Goal: Book appointment/travel/reservation

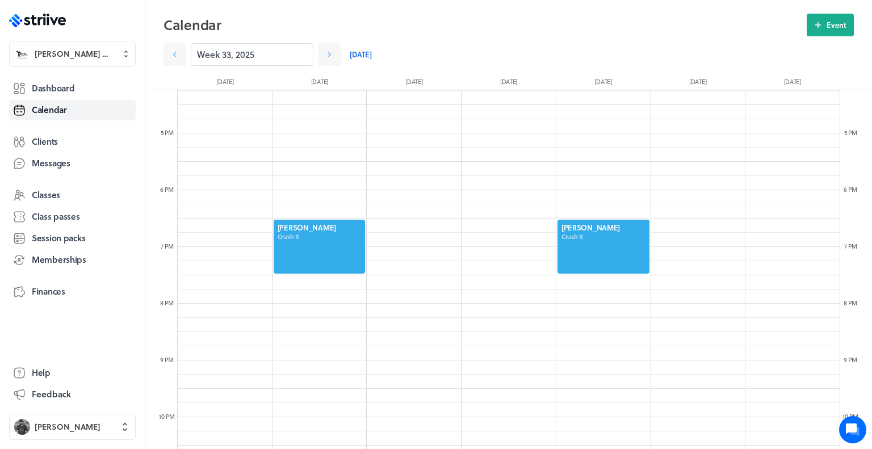
scroll to position [921, 0]
click at [324, 49] on icon at bounding box center [329, 54] width 11 height 11
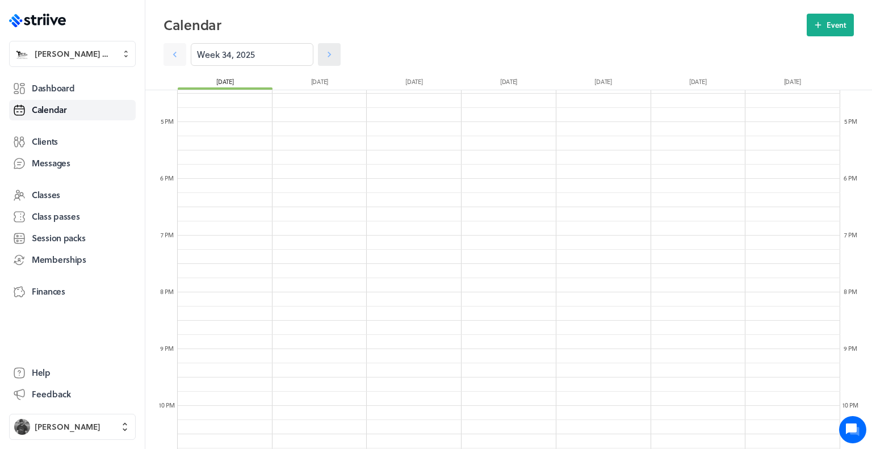
scroll to position [940, 0]
click at [818, 32] on button "Event" at bounding box center [830, 25] width 47 height 23
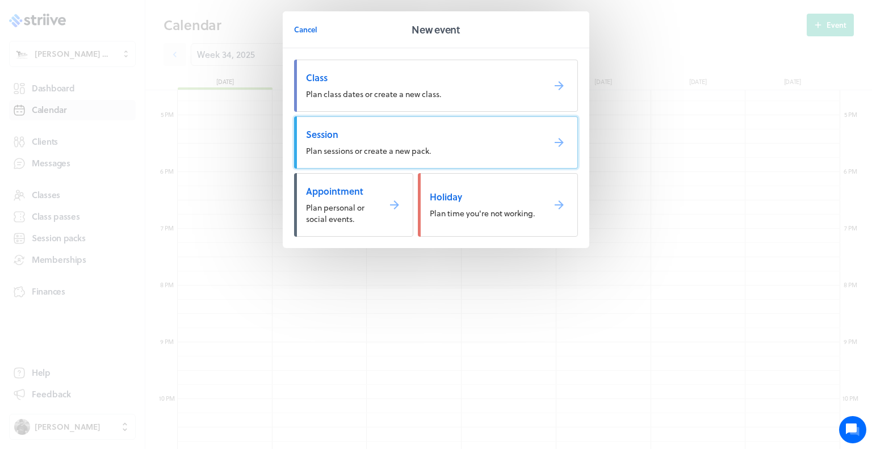
click at [492, 130] on span "Session" at bounding box center [420, 134] width 229 height 12
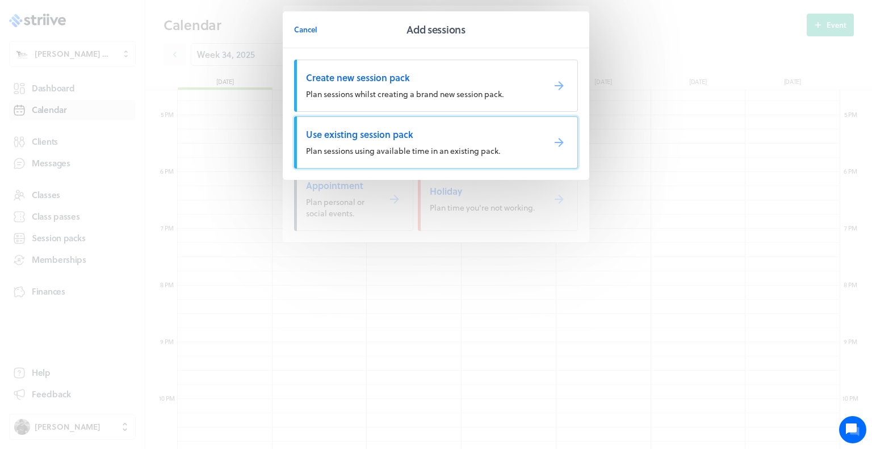
click at [492, 134] on span "Use existing session pack" at bounding box center [420, 134] width 229 height 12
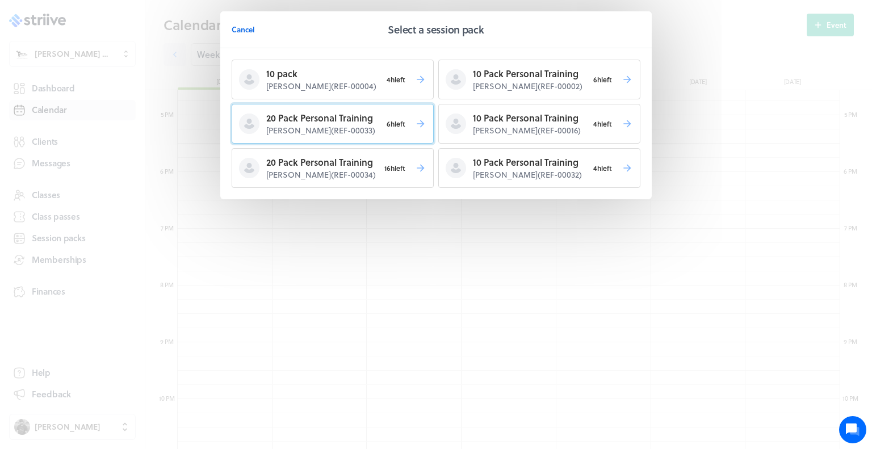
click at [349, 125] on p "[PERSON_NAME] ( REF-00033 )" at bounding box center [323, 130] width 115 height 11
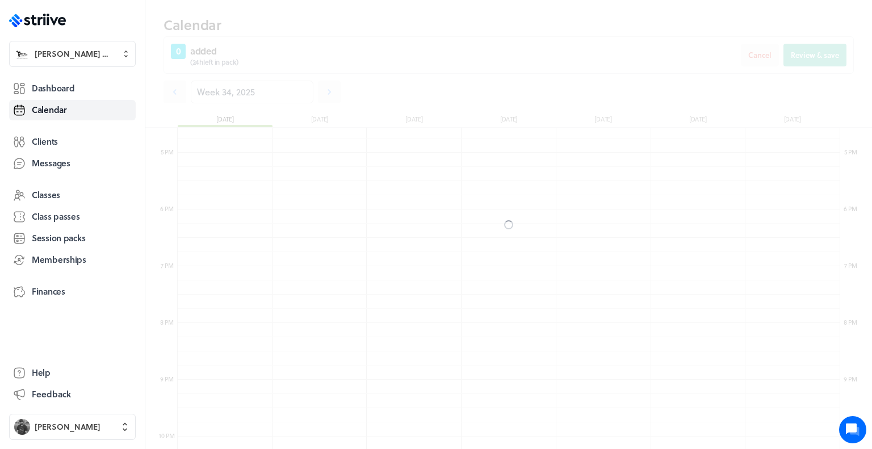
scroll to position [977, 0]
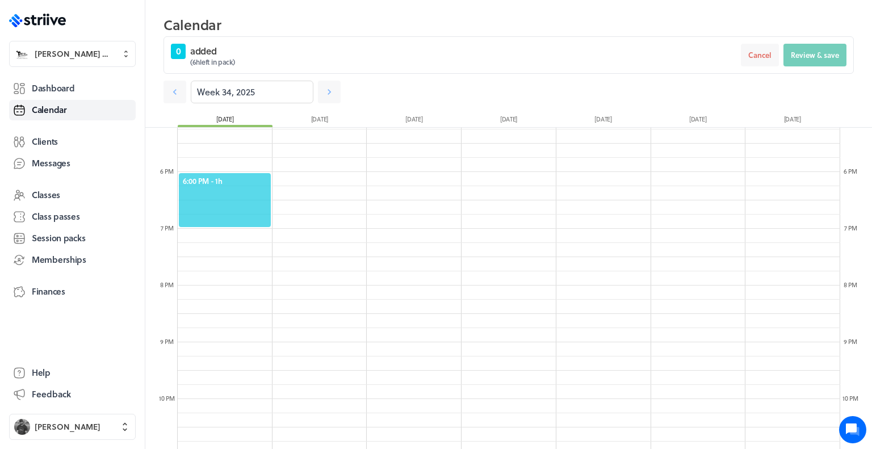
click at [220, 177] on span "6:00 PM - 1h" at bounding box center [225, 181] width 84 height 10
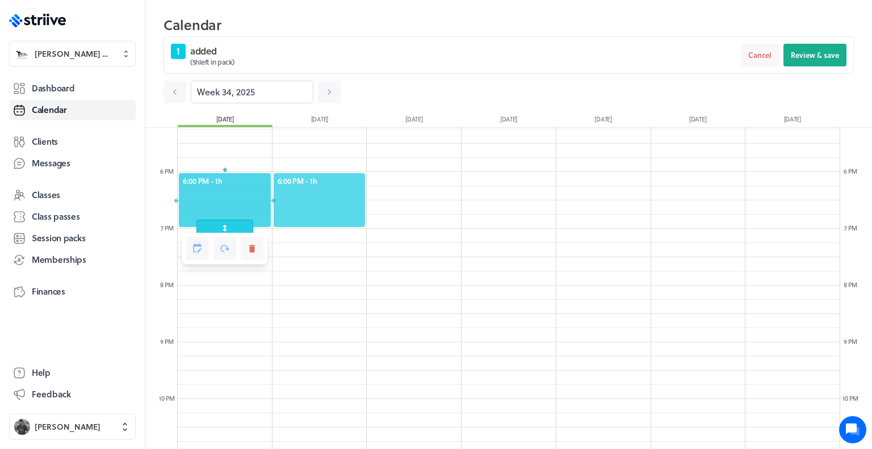
click at [299, 176] on span "6:00 PM - 1h" at bounding box center [320, 181] width 84 height 10
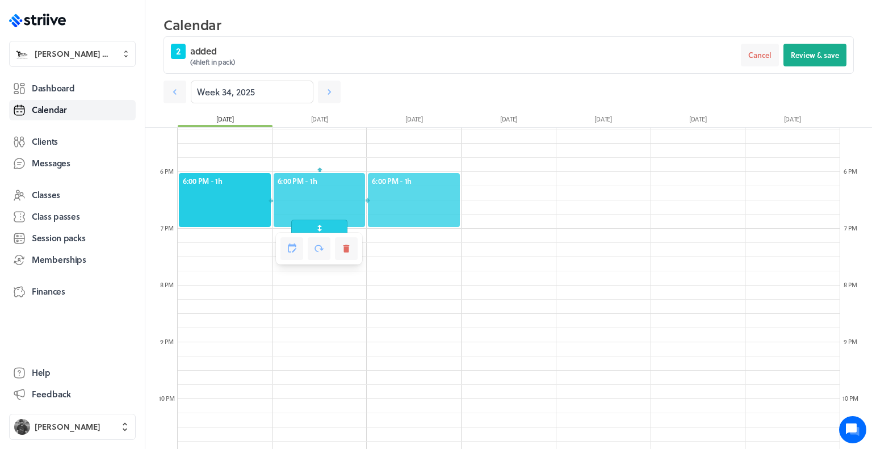
click at [408, 173] on div "6:00 PM - 1h" at bounding box center [414, 200] width 94 height 56
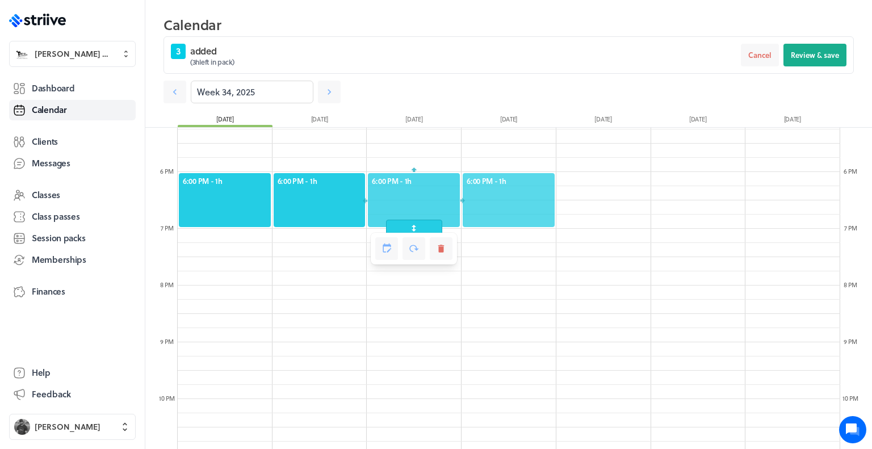
click at [489, 178] on span "6:00 PM - 1h" at bounding box center [509, 181] width 84 height 10
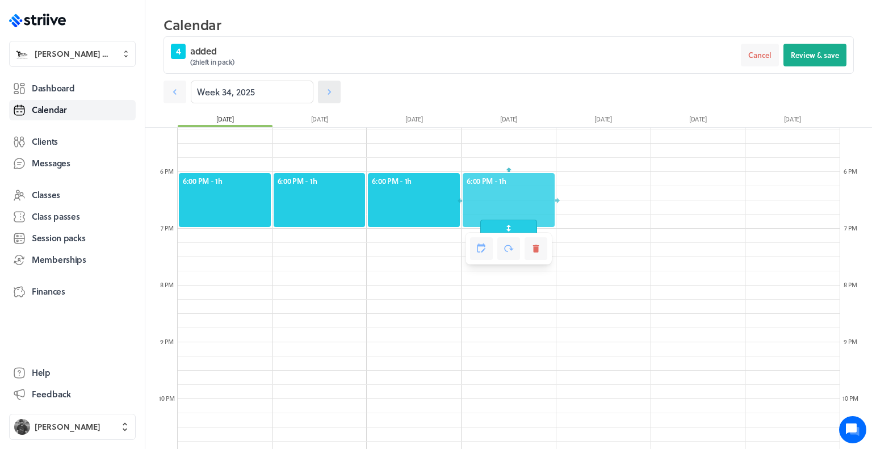
click at [329, 89] on icon at bounding box center [329, 91] width 11 height 11
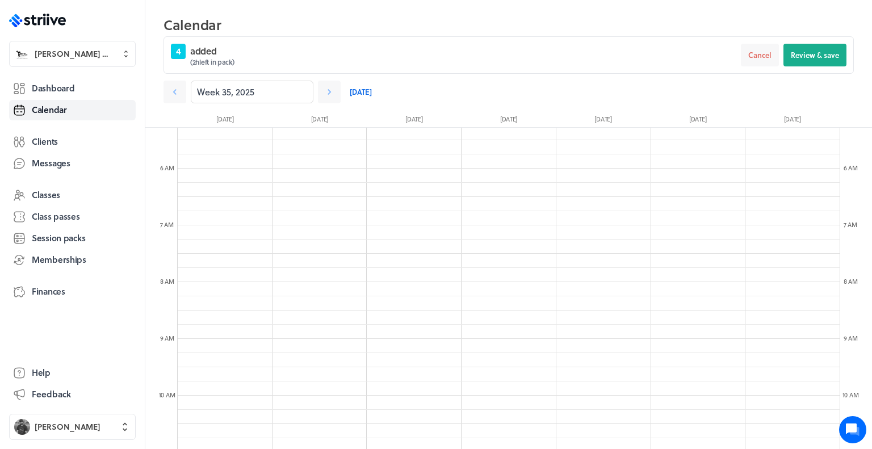
scroll to position [296, 0]
click at [180, 90] on icon at bounding box center [174, 91] width 11 height 11
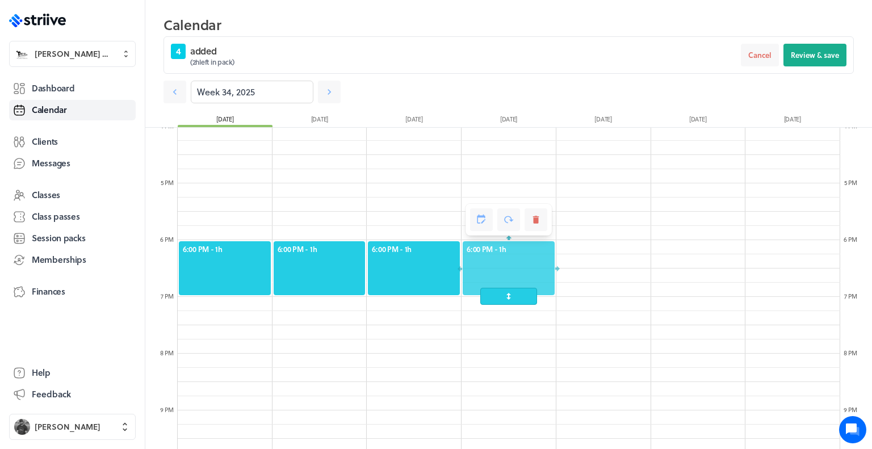
scroll to position [902, 0]
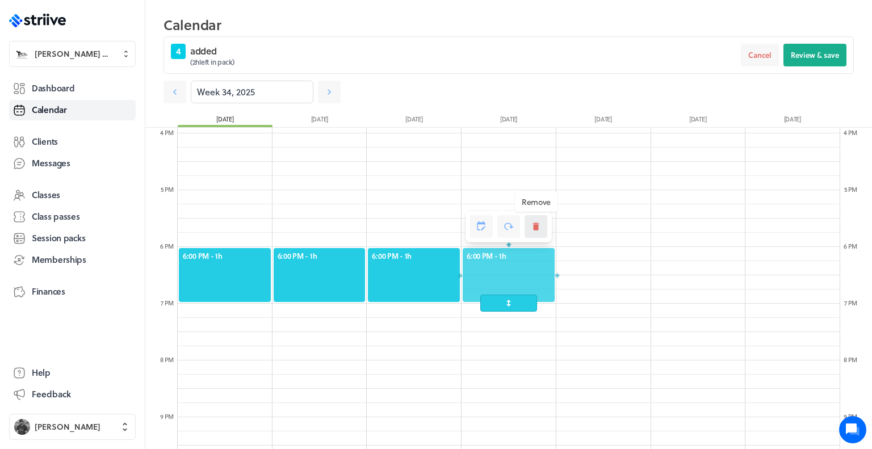
click at [533, 225] on icon at bounding box center [536, 226] width 6 height 8
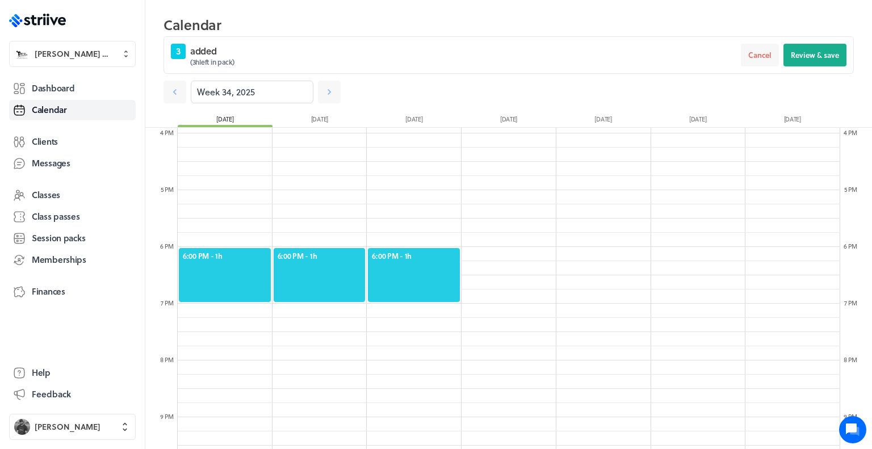
click at [414, 273] on div at bounding box center [414, 275] width 94 height 56
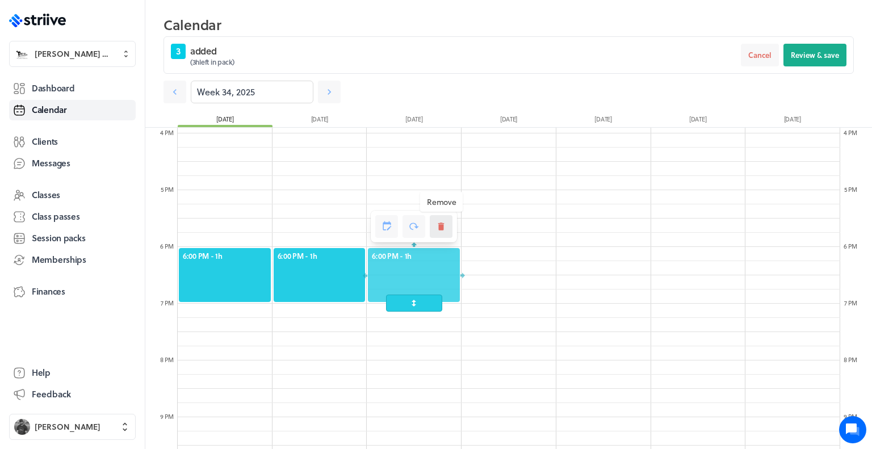
click at [446, 225] on icon at bounding box center [441, 226] width 10 height 10
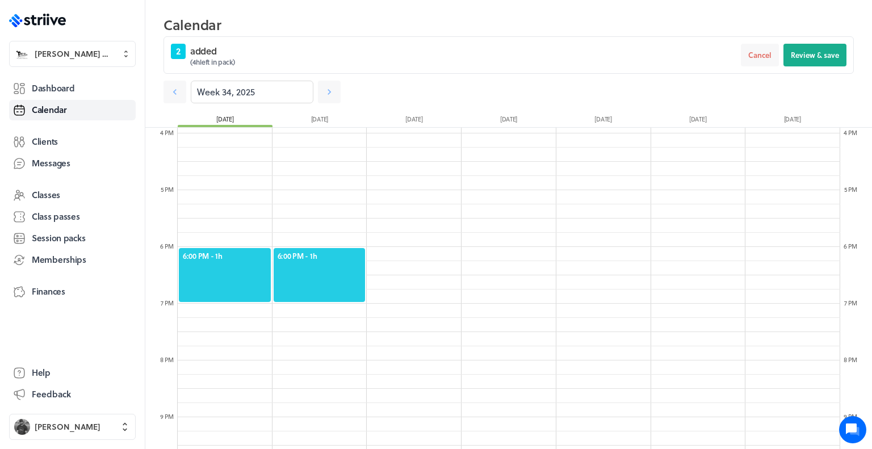
click at [346, 264] on div at bounding box center [319, 275] width 94 height 56
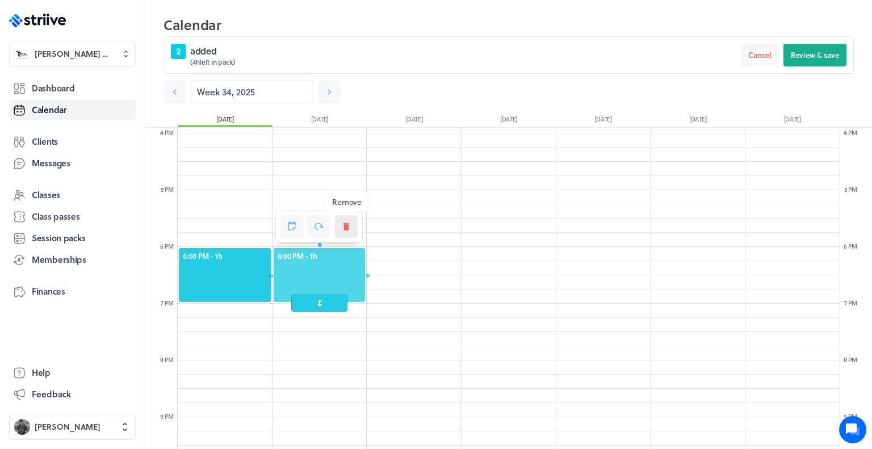
click at [347, 230] on icon at bounding box center [346, 226] width 10 height 10
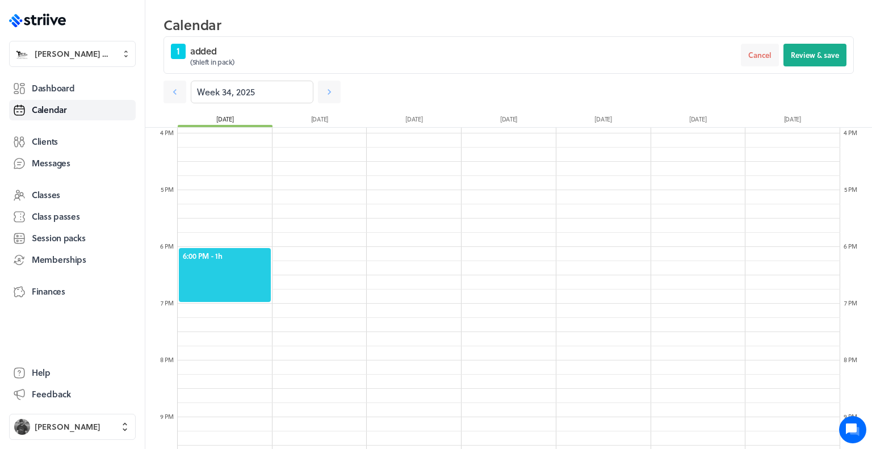
click at [234, 275] on div at bounding box center [225, 275] width 94 height 56
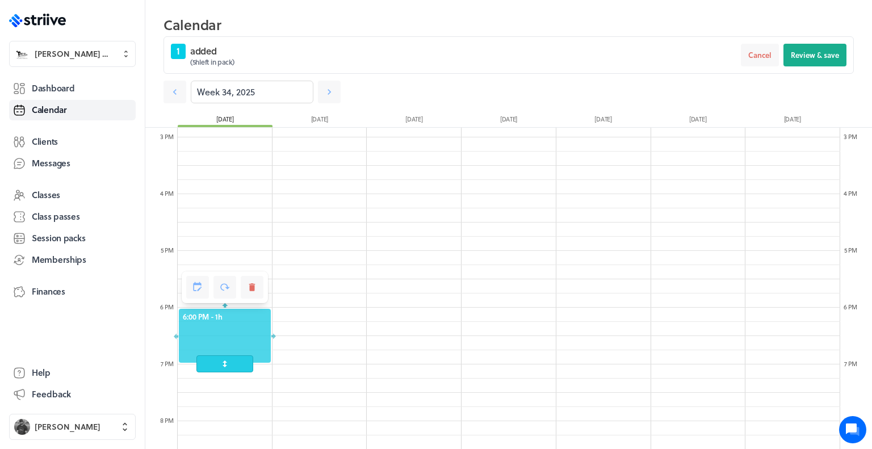
scroll to position [845, 0]
click at [253, 291] on button at bounding box center [252, 283] width 23 height 23
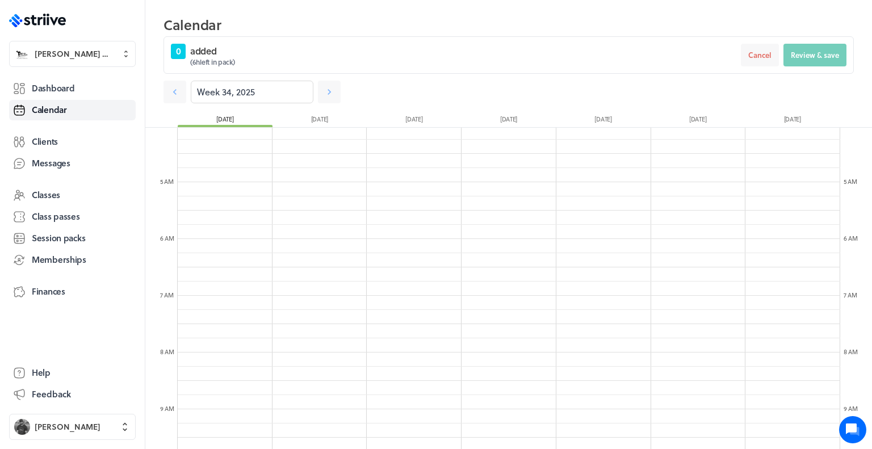
scroll to position [227, 0]
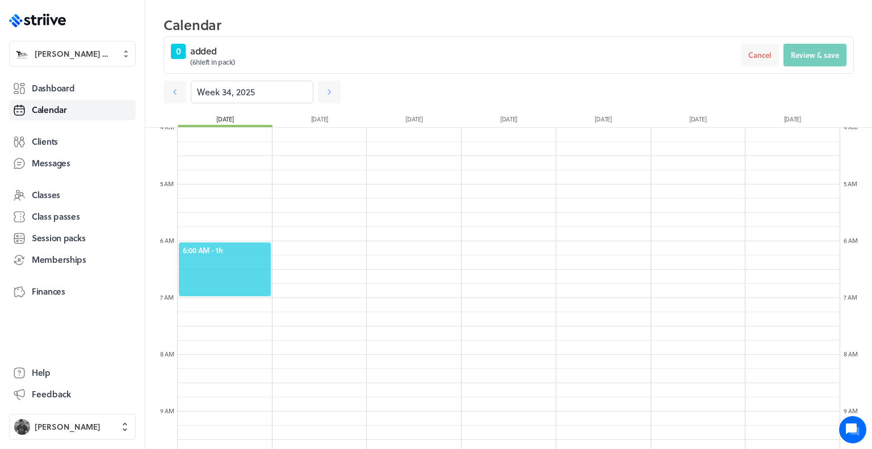
click at [233, 254] on span "6:00 AM - 1h" at bounding box center [225, 250] width 84 height 10
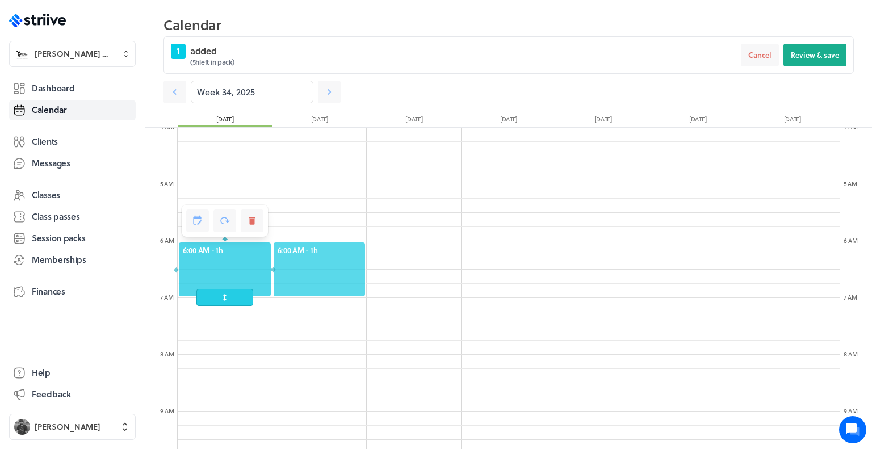
click at [304, 252] on span "6:00 AM - 1h" at bounding box center [320, 250] width 84 height 10
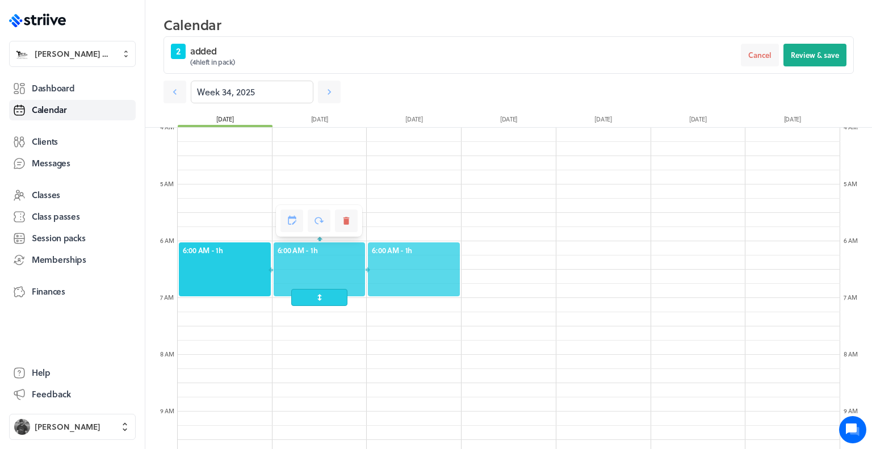
click at [379, 251] on span "6:00 AM - 1h" at bounding box center [414, 250] width 84 height 10
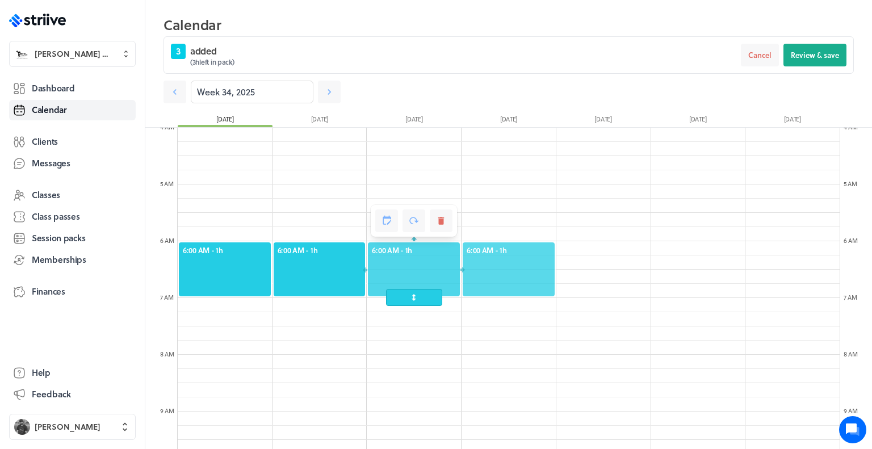
click at [482, 247] on span "6:00 AM - 1h" at bounding box center [509, 250] width 84 height 10
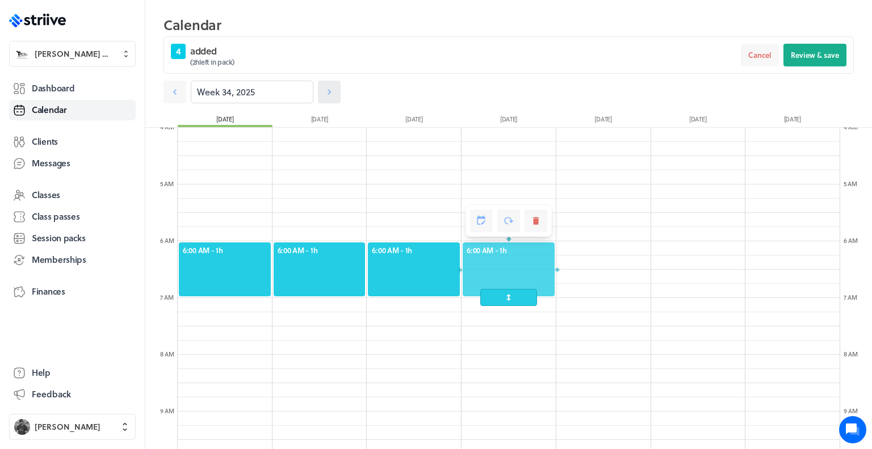
click at [328, 90] on icon at bounding box center [329, 91] width 11 height 11
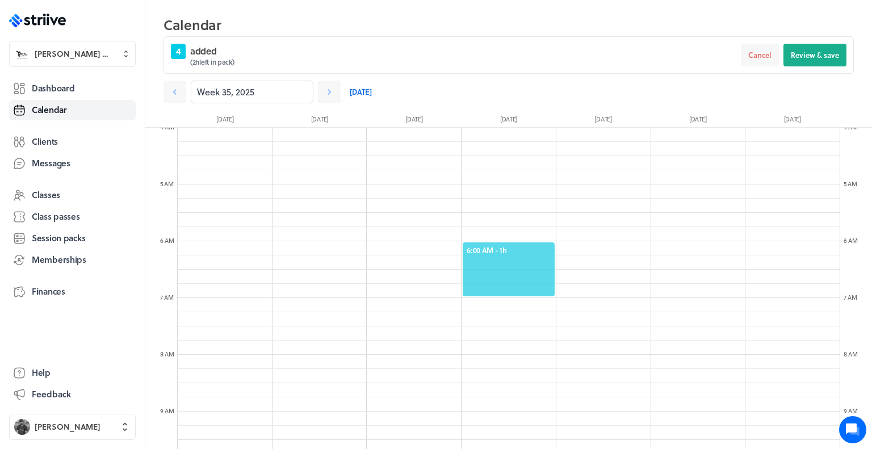
click at [543, 251] on span "6:00 AM - 1h" at bounding box center [509, 250] width 84 height 10
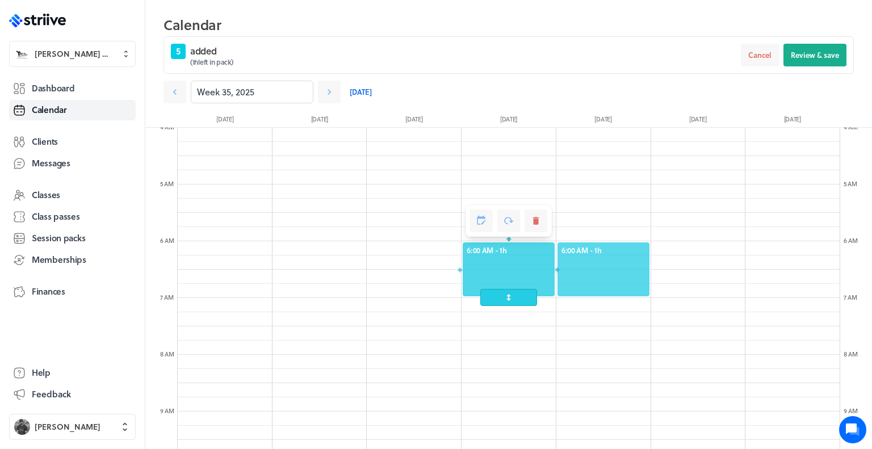
click at [592, 246] on span "6:00 AM - 1h" at bounding box center [603, 250] width 84 height 10
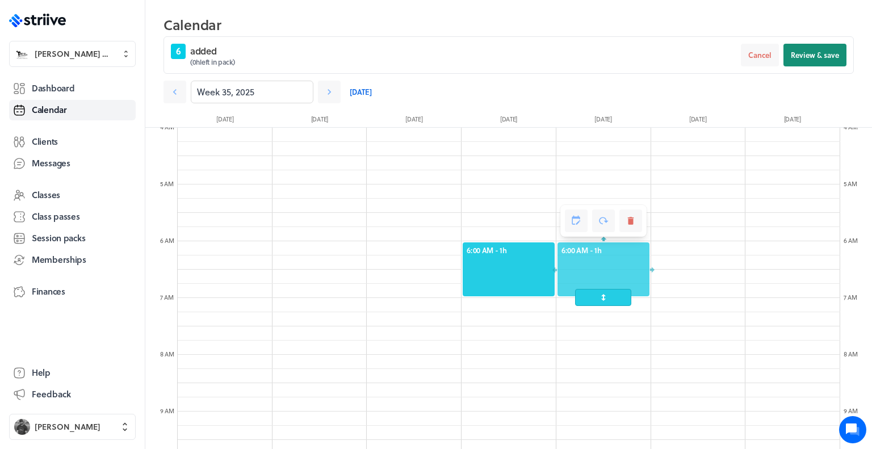
click at [816, 57] on span "Review & save" at bounding box center [815, 55] width 48 height 10
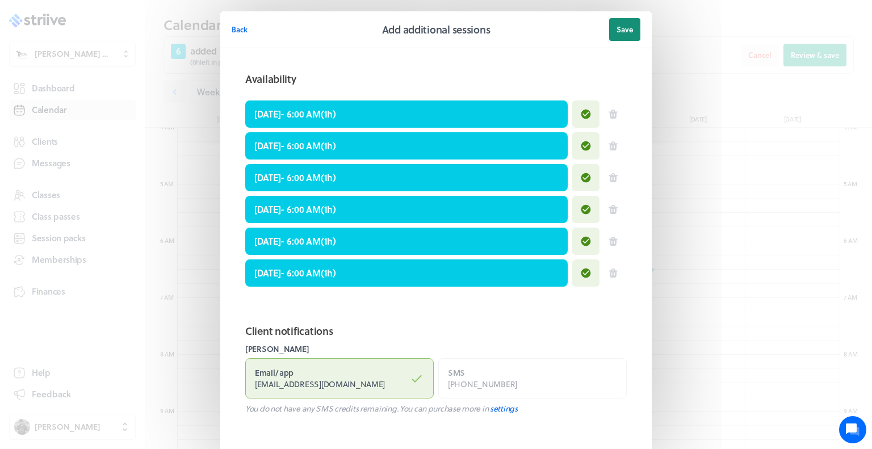
click at [622, 28] on span "Save" at bounding box center [624, 29] width 16 height 10
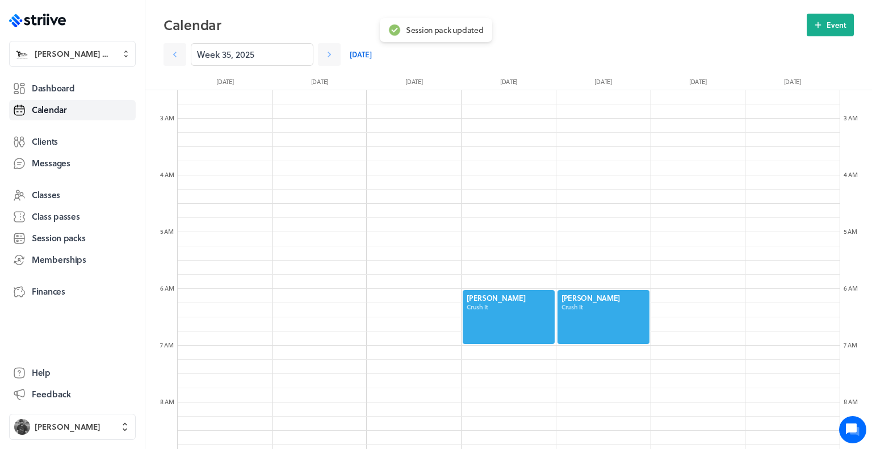
scroll to position [141, 0]
click at [178, 56] on icon at bounding box center [174, 54] width 11 height 11
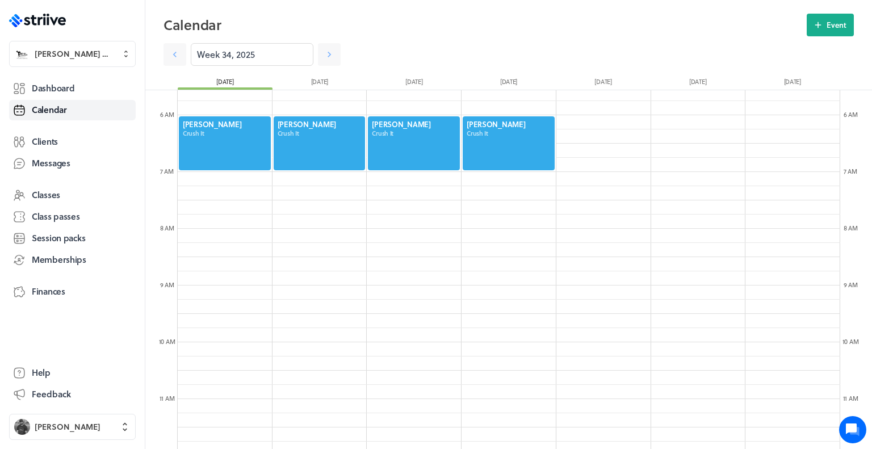
scroll to position [324, 0]
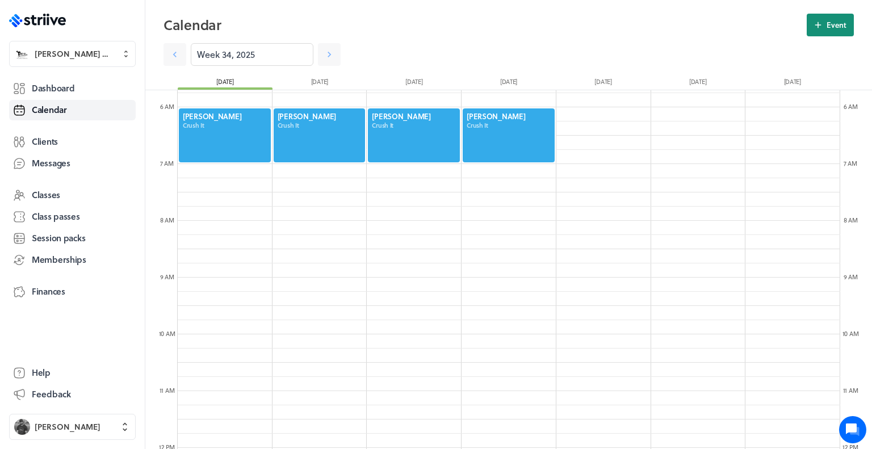
click at [829, 26] on span "Event" at bounding box center [836, 25] width 20 height 10
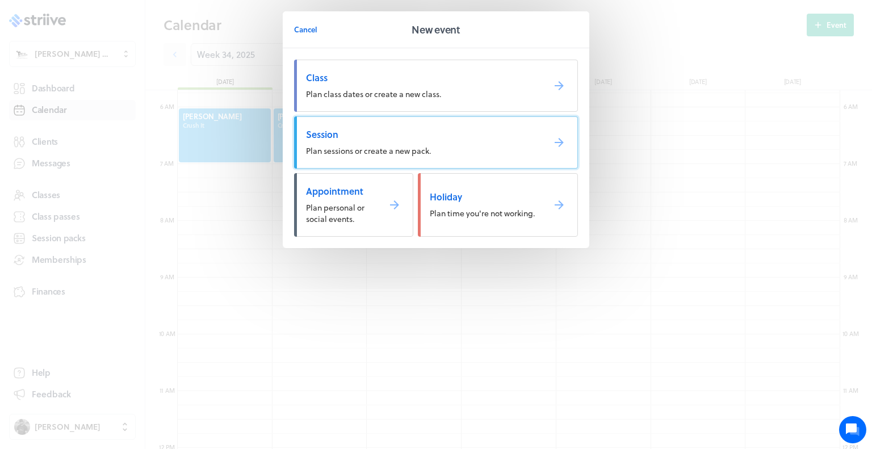
click at [511, 158] on link "Session Plan sessions or create a new pack." at bounding box center [436, 142] width 284 height 52
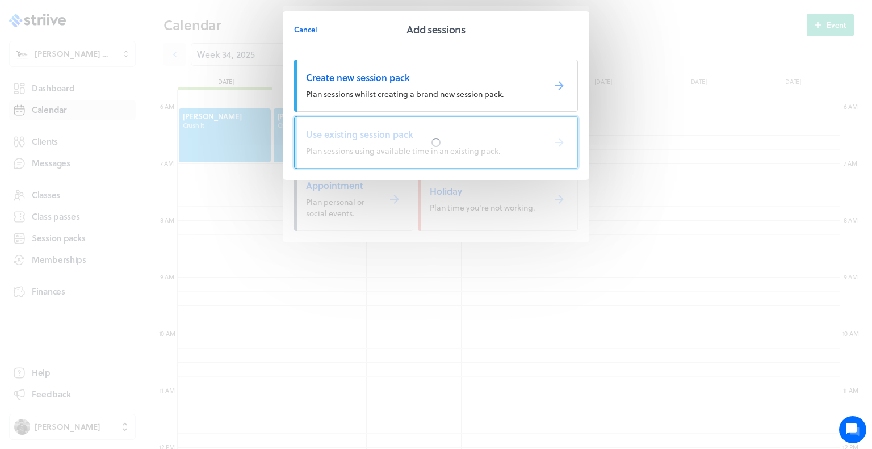
click at [496, 146] on div at bounding box center [436, 142] width 283 height 51
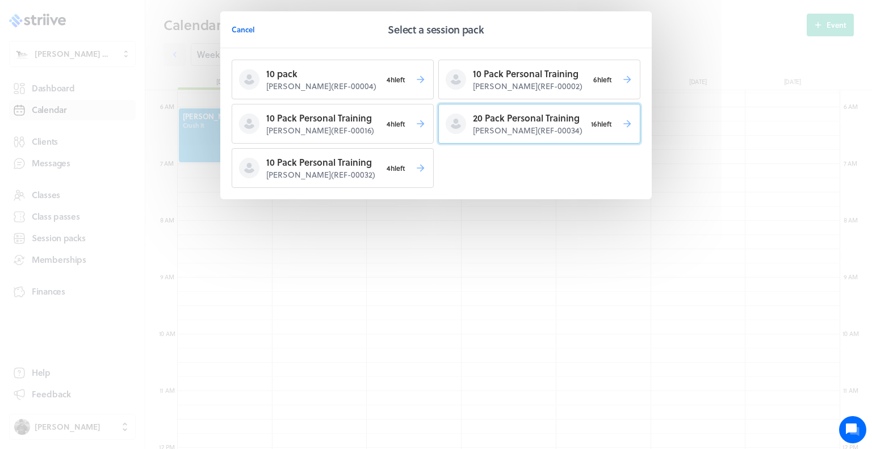
click at [499, 123] on p "20 Pack Personal Training" at bounding box center [529, 118] width 113 height 14
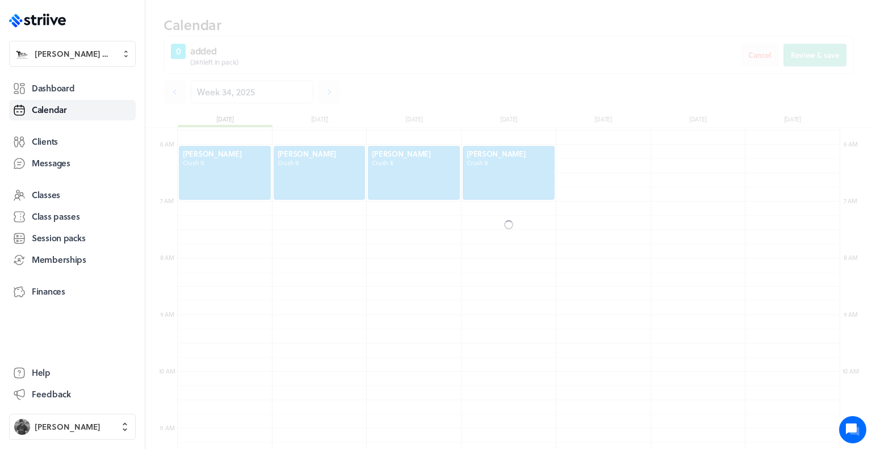
scroll to position [361, 0]
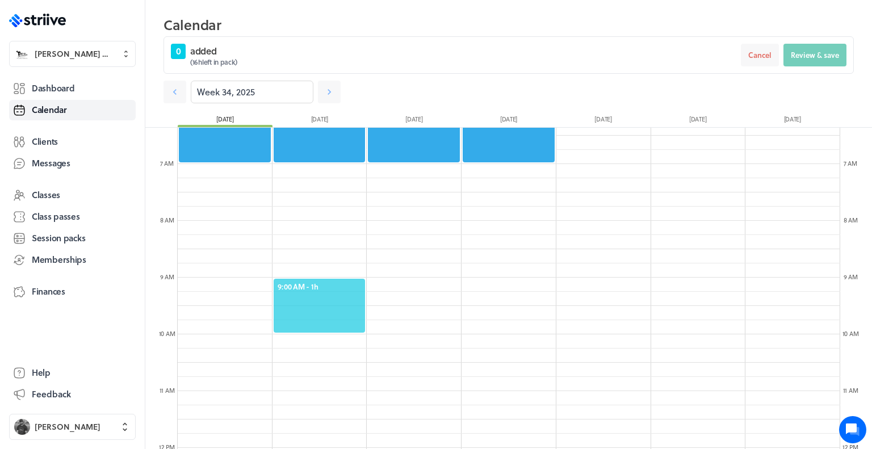
click at [296, 284] on span "9:00 AM - 1h" at bounding box center [320, 287] width 84 height 10
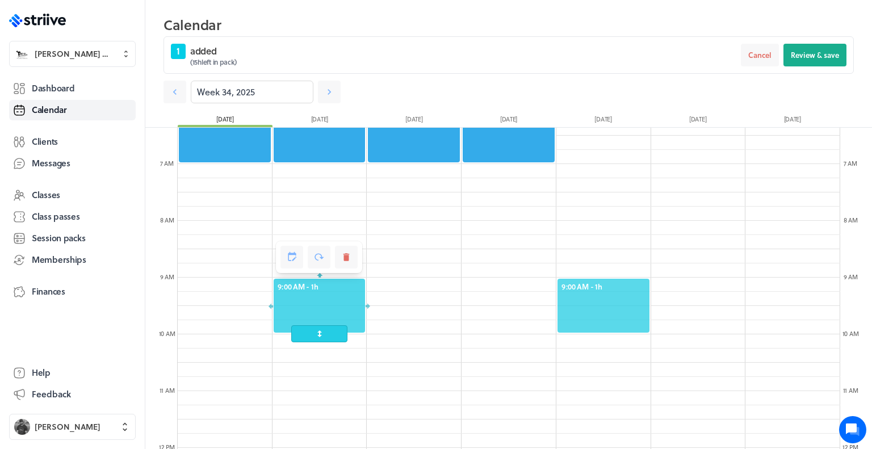
click at [640, 283] on span "9:00 AM - 1h" at bounding box center [603, 287] width 84 height 10
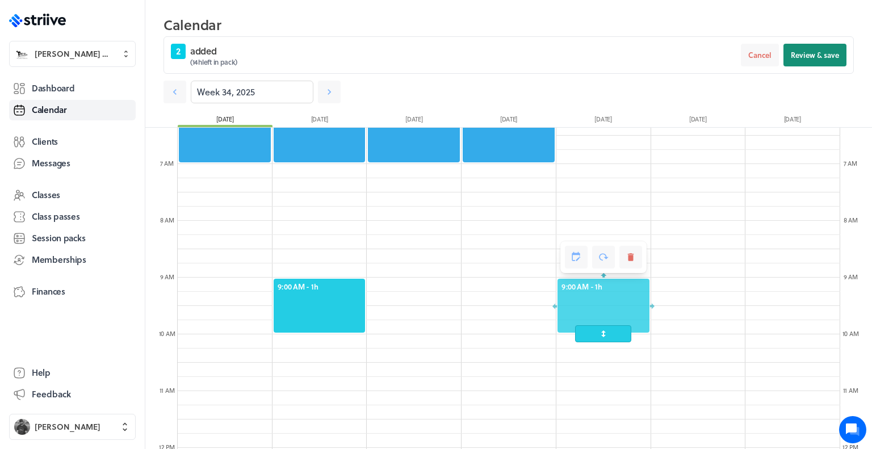
click at [822, 55] on span "Review & save" at bounding box center [815, 55] width 48 height 10
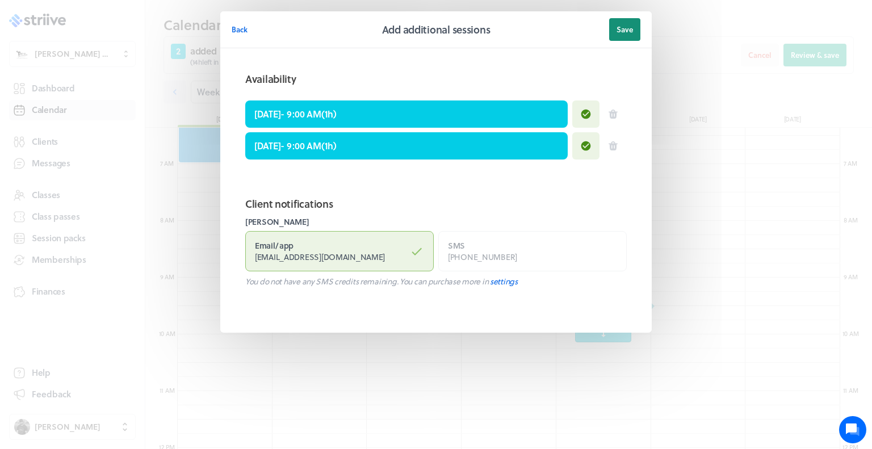
click at [629, 32] on span "Save" at bounding box center [624, 29] width 16 height 10
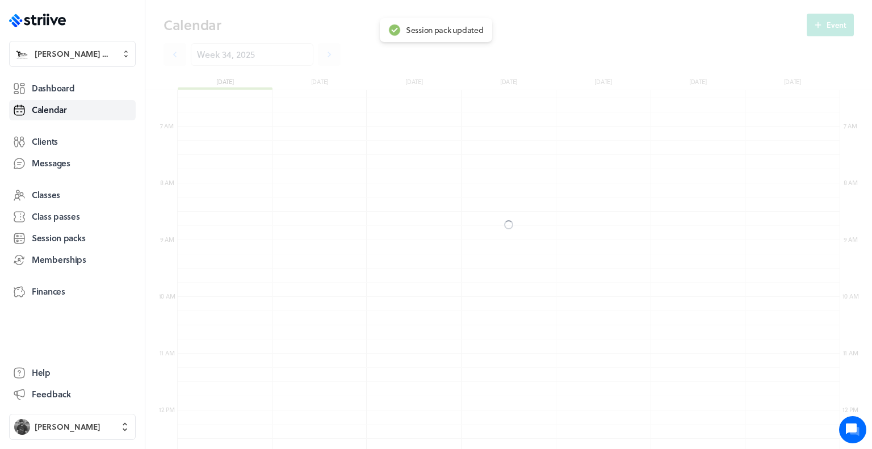
scroll to position [324, 0]
